Goal: Navigation & Orientation: Find specific page/section

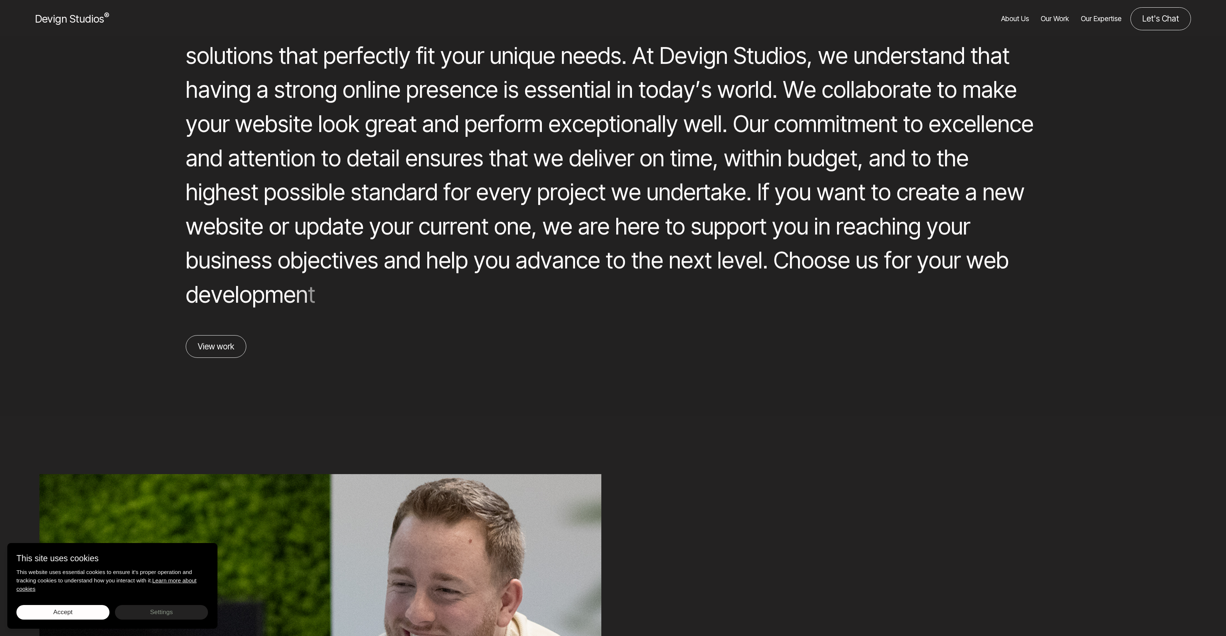
scroll to position [1589, 0]
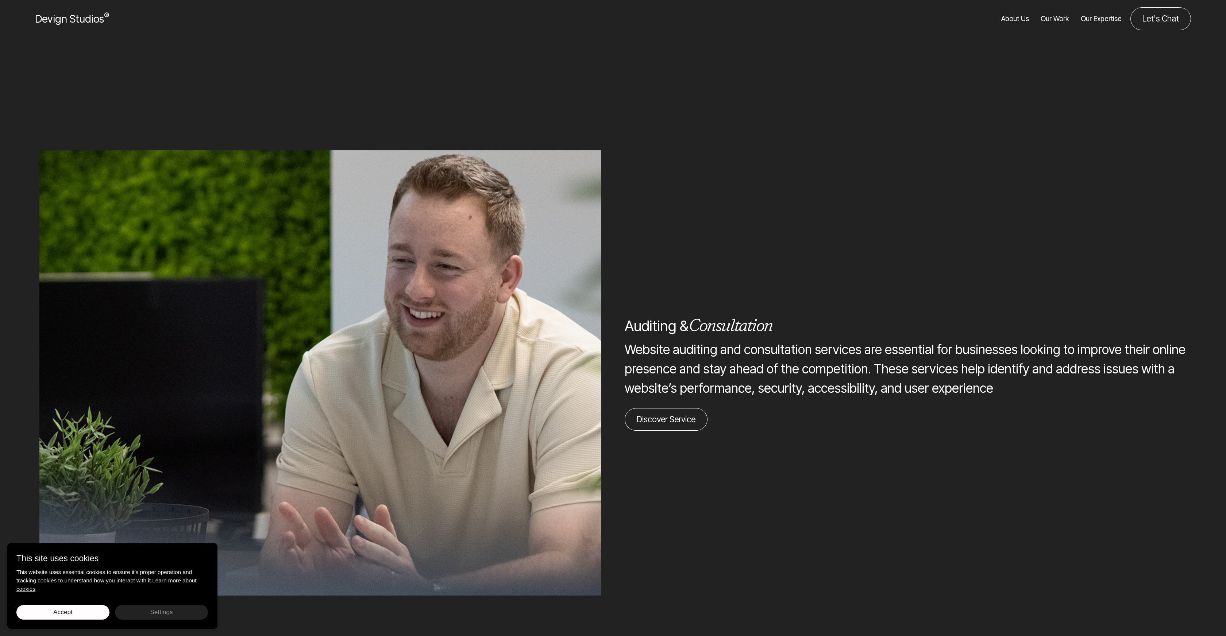
click at [1011, 22] on link "About Us" at bounding box center [1015, 18] width 28 height 23
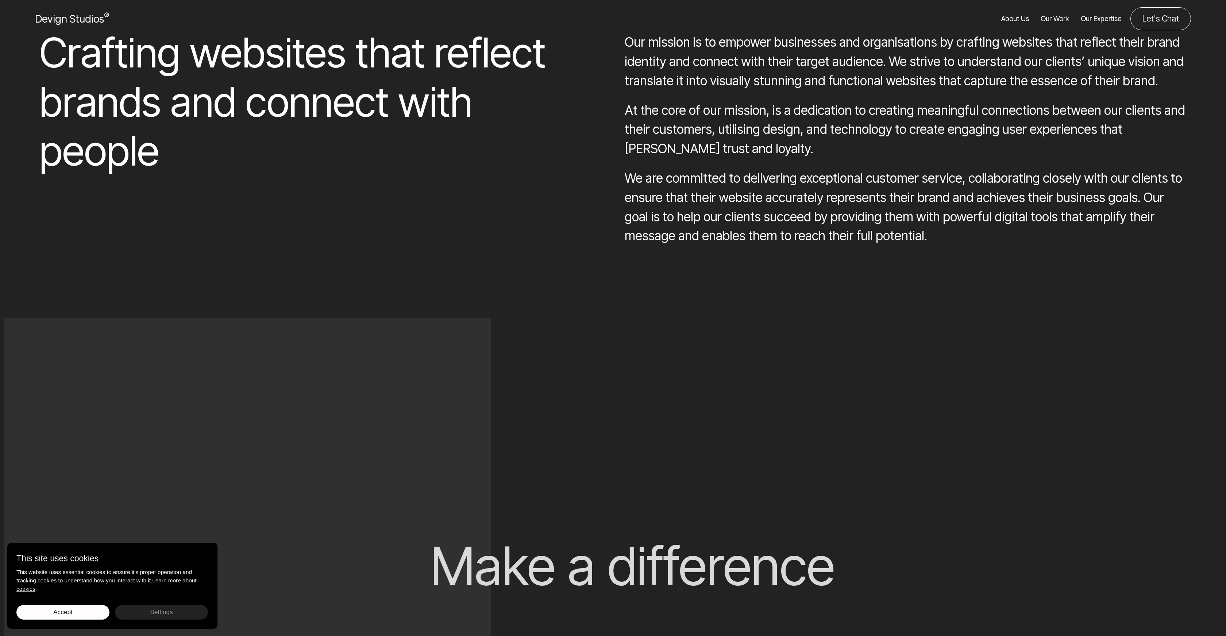
scroll to position [2686, 0]
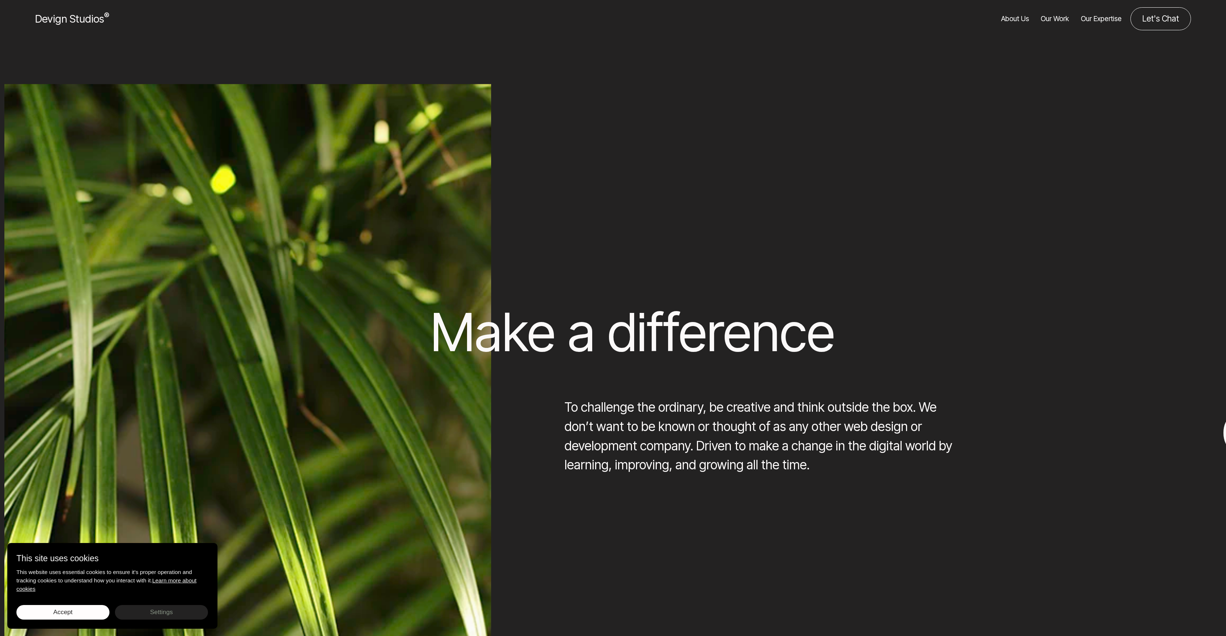
click at [1017, 21] on link "About Us" at bounding box center [1015, 18] width 28 height 23
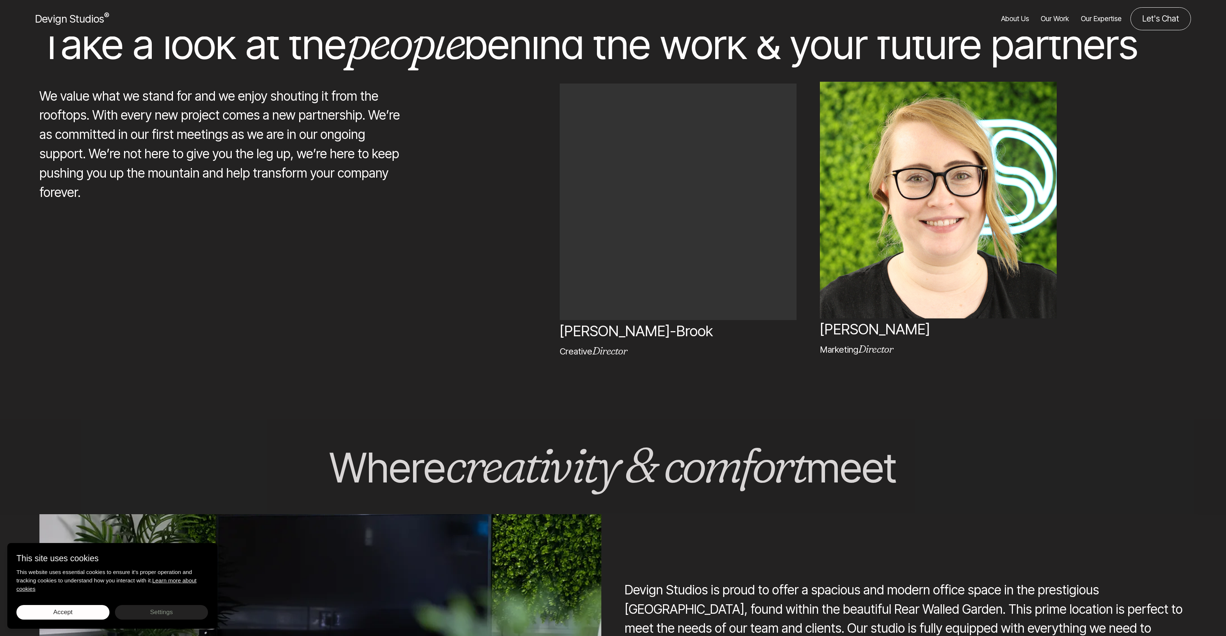
scroll to position [7048, 0]
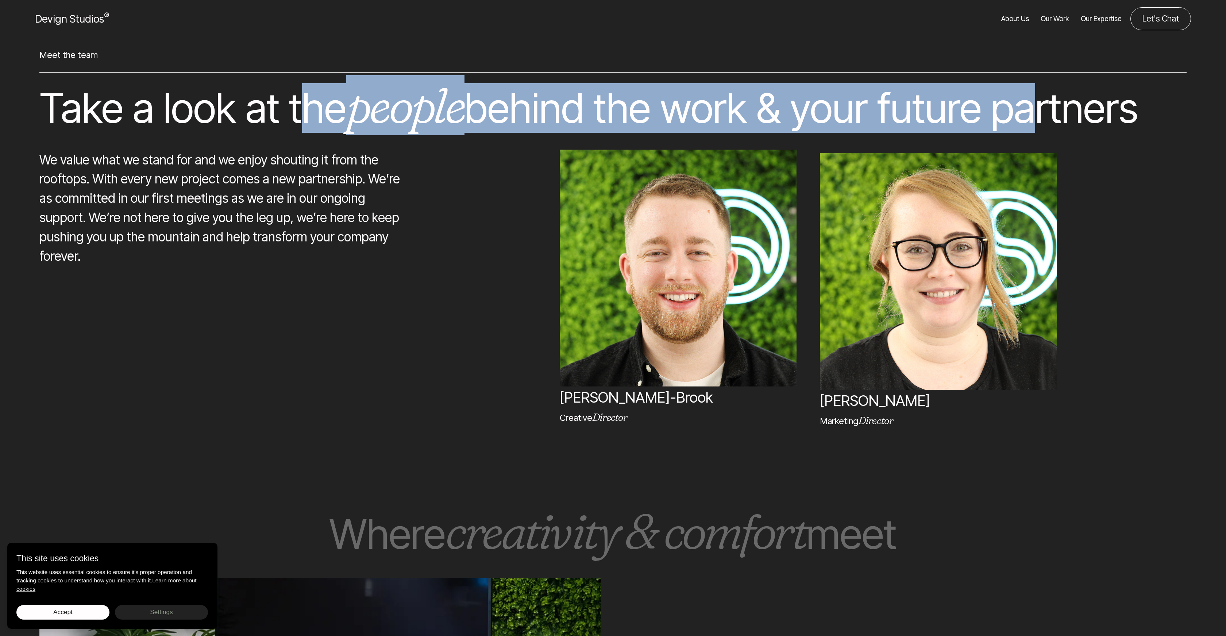
drag, startPoint x: 714, startPoint y: 109, endPoint x: 1075, endPoint y: 107, distance: 360.9
click at [1043, 107] on h2 "Take a look at the people behind the work & your future partners" at bounding box center [612, 108] width 1147 height 49
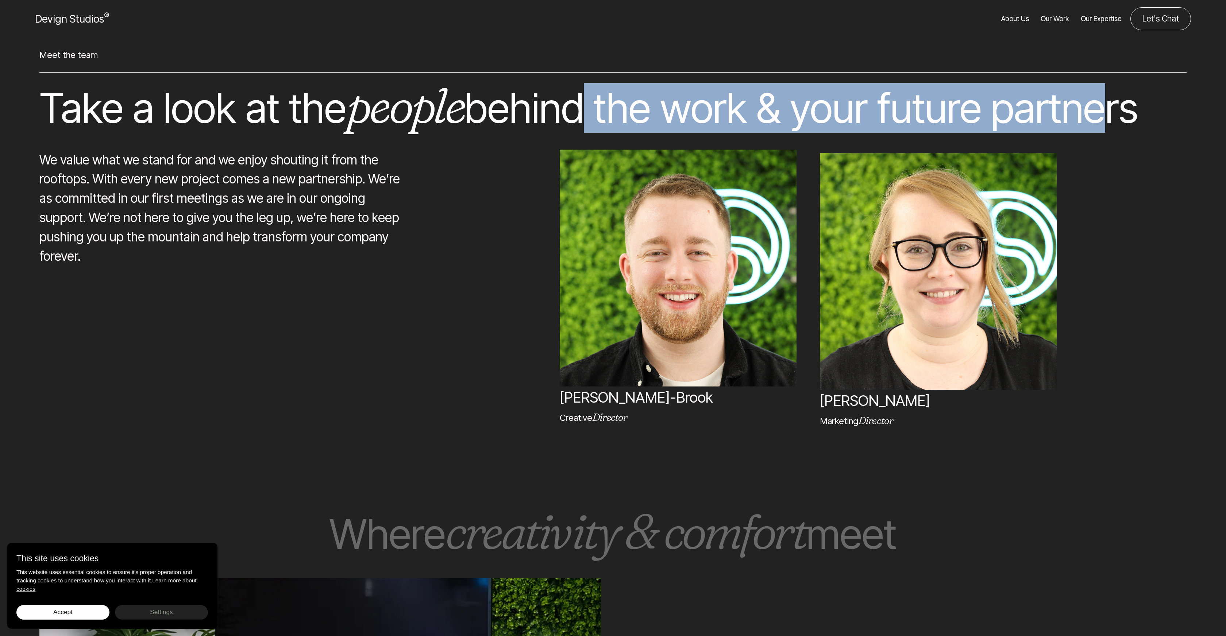
drag, startPoint x: 1104, startPoint y: 107, endPoint x: 572, endPoint y: 119, distance: 532.2
click at [572, 119] on h2 "Take a look at the people behind the work & your future partners" at bounding box center [612, 108] width 1147 height 49
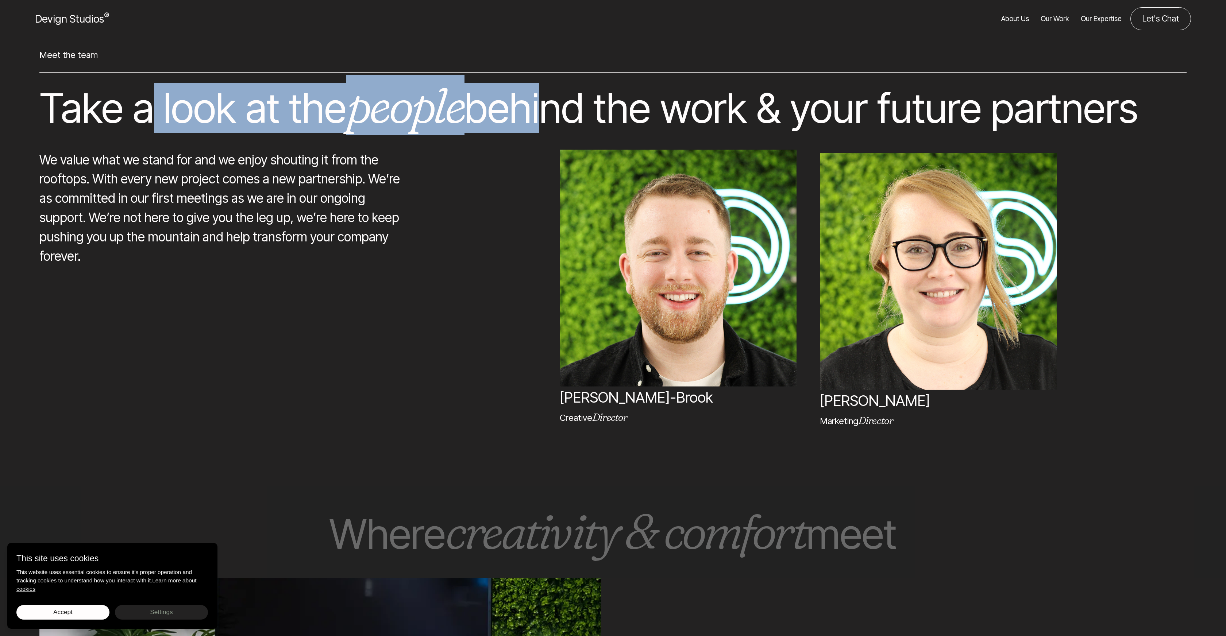
drag, startPoint x: 420, startPoint y: 115, endPoint x: 157, endPoint y: 114, distance: 263.5
click at [156, 114] on h2 "Take a look at the people behind the work & your future partners" at bounding box center [612, 108] width 1147 height 49
click at [157, 114] on h2 "Take a look at the people behind the work & your future partners" at bounding box center [612, 108] width 1147 height 49
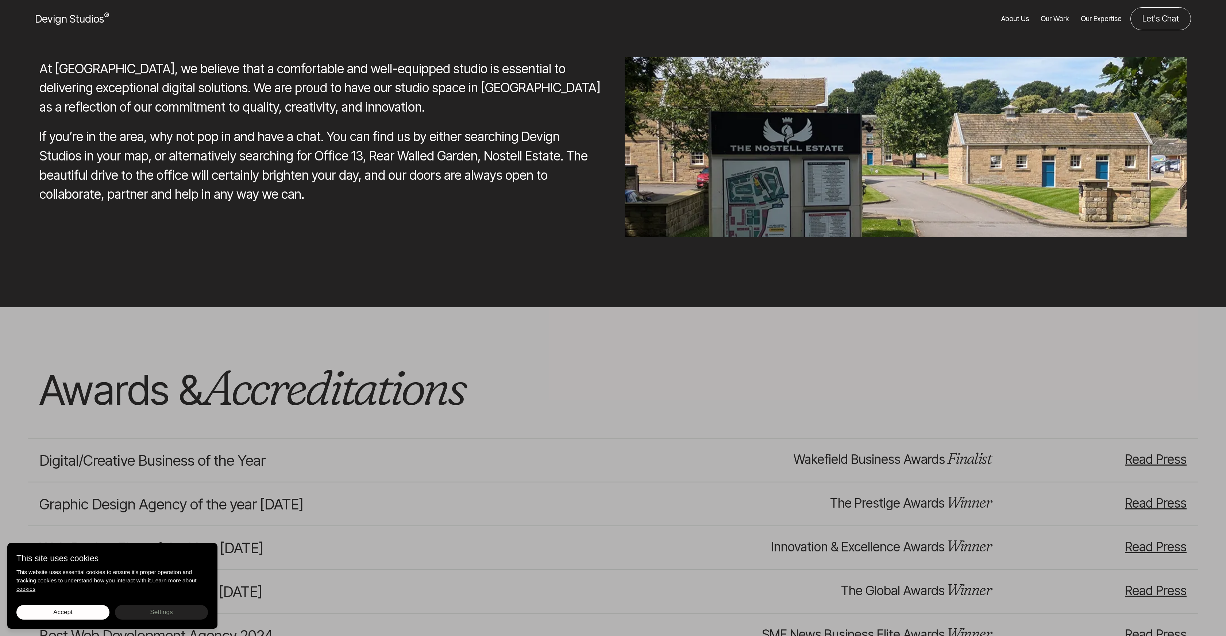
scroll to position [8471, 0]
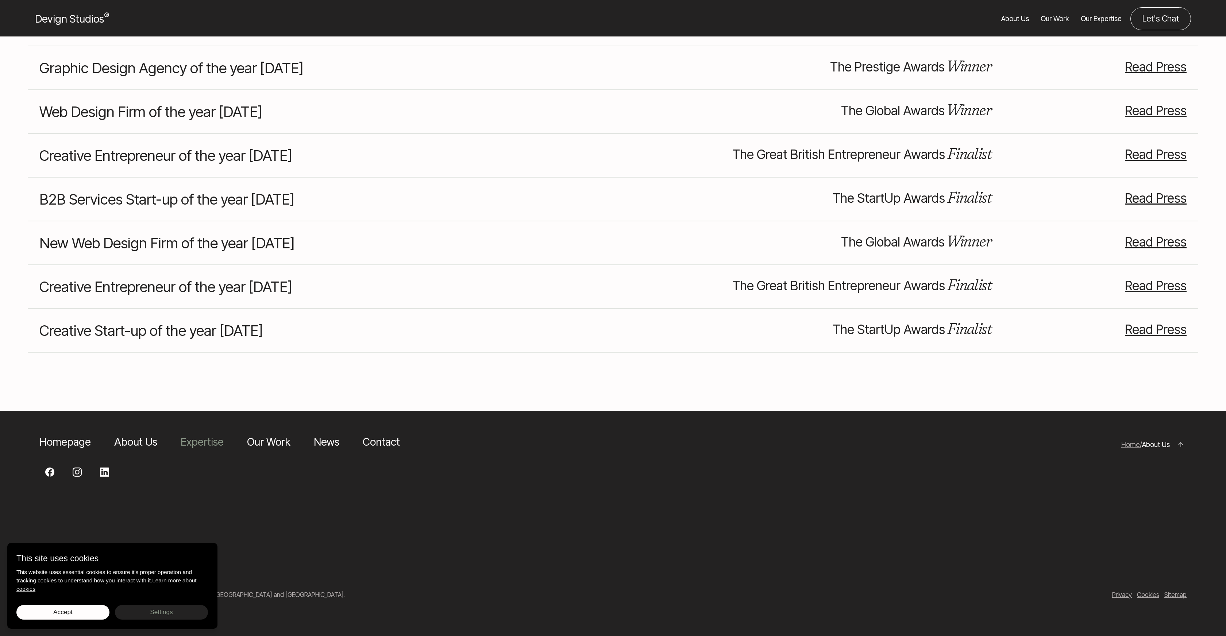
click at [204, 438] on link "Expertise" at bounding box center [202, 442] width 43 height 13
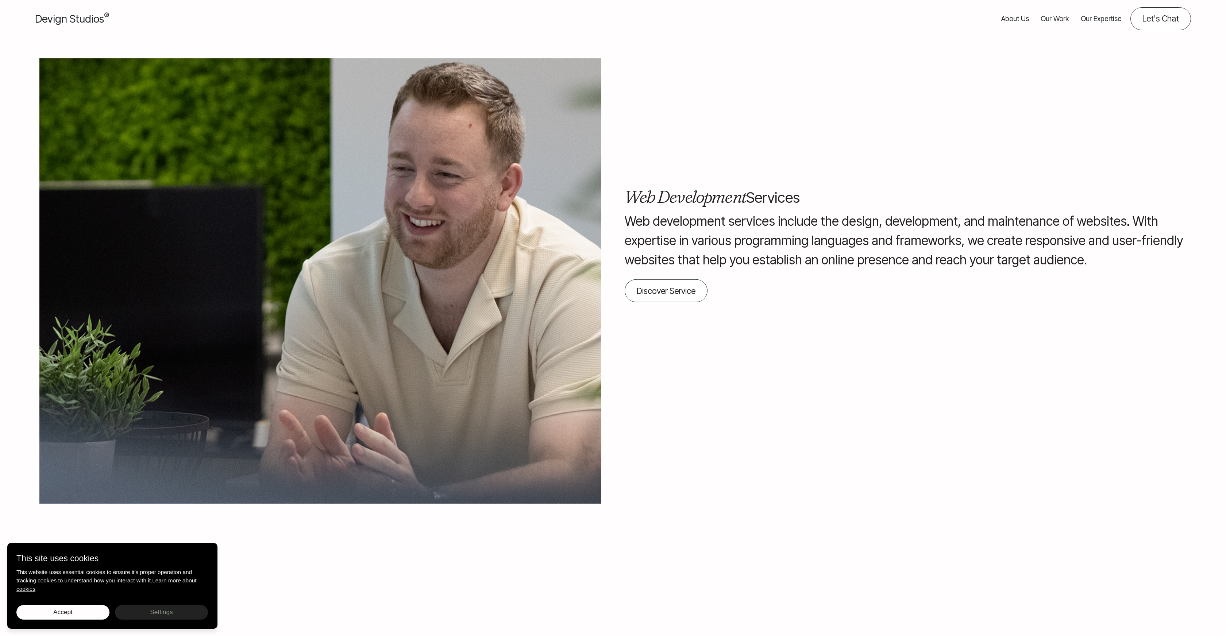
scroll to position [1502, 0]
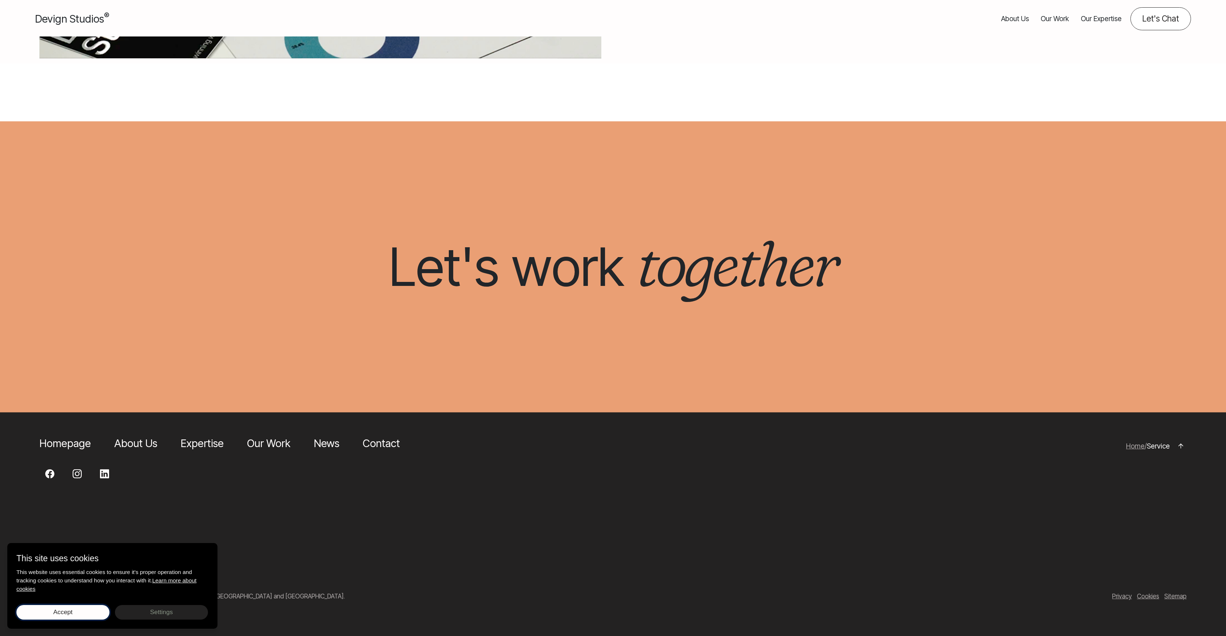
click at [67, 615] on span "Accept" at bounding box center [62, 612] width 19 height 7
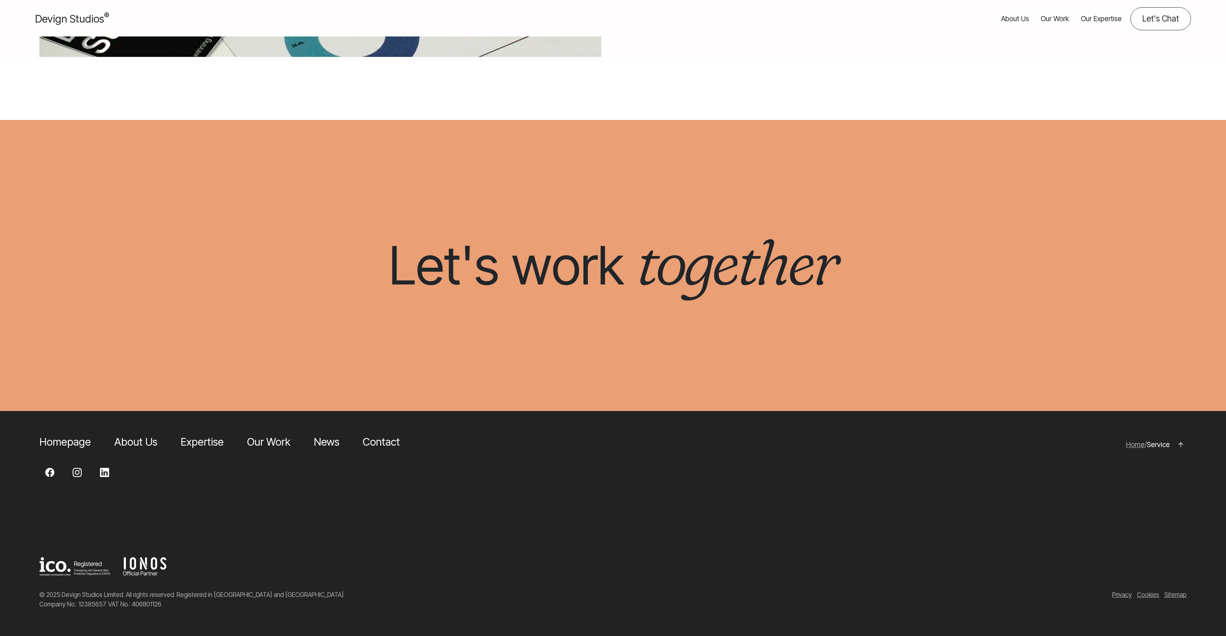
click at [751, 430] on div at bounding box center [613, 422] width 1226 height 23
